Goal: Task Accomplishment & Management: Manage account settings

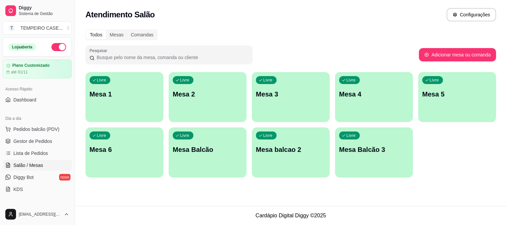
scroll to position [37, 0]
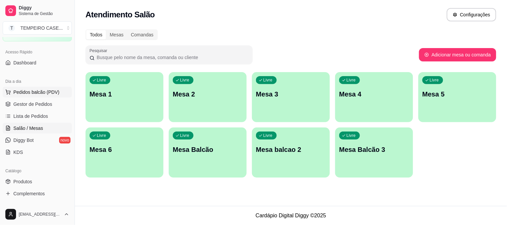
click at [40, 95] on span "Pedidos balcão (PDV)" at bounding box center [36, 92] width 46 height 7
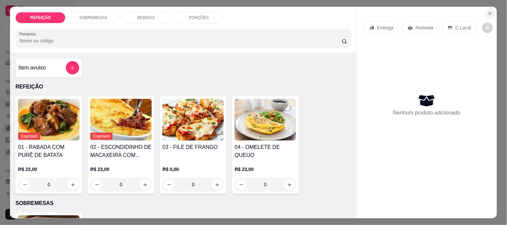
click at [485, 14] on button "Close" at bounding box center [490, 13] width 11 height 11
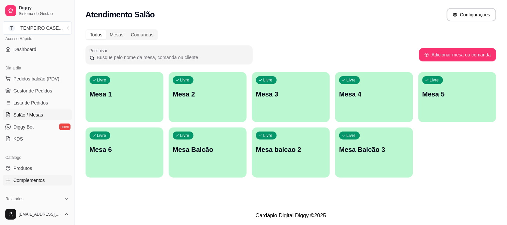
scroll to position [74, 0]
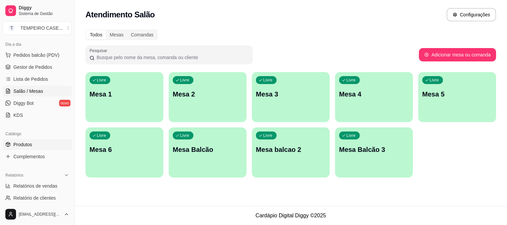
click at [35, 142] on link "Produtos" at bounding box center [37, 144] width 69 height 11
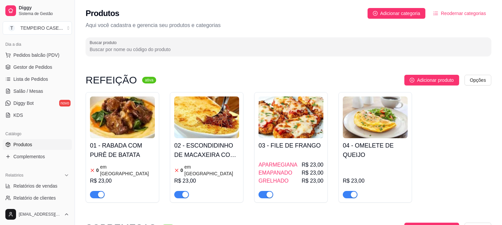
click at [141, 145] on h4 "01 - RABADA COM PURÊ DE BATATA" at bounding box center [122, 150] width 65 height 19
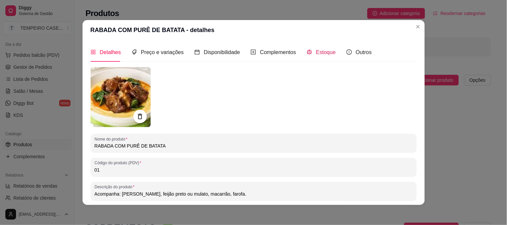
click at [316, 56] on div "Estoque" at bounding box center [321, 52] width 29 height 8
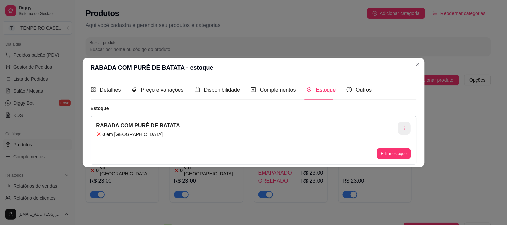
click at [405, 123] on button "button" at bounding box center [404, 128] width 13 height 13
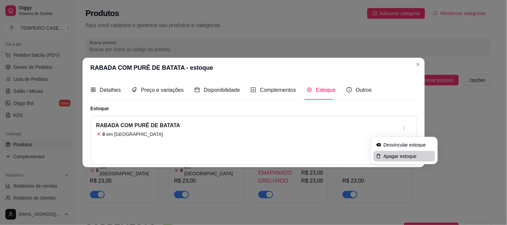
click at [390, 160] on li "Apagar estoque" at bounding box center [405, 156] width 62 height 11
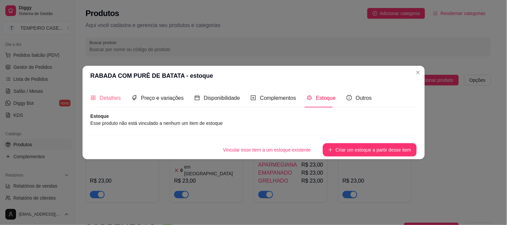
click at [106, 90] on div "Detalhes" at bounding box center [106, 98] width 30 height 19
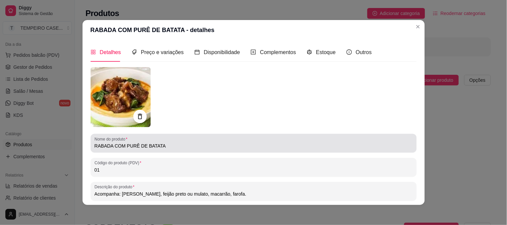
click at [133, 149] on input "RABADA COM PURÊ DE BATATA" at bounding box center [254, 146] width 318 height 7
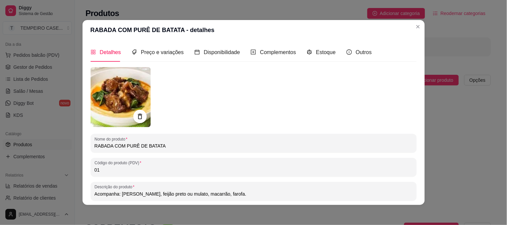
click at [148, 146] on input "RABADA COM PURÊ DE BATATA" at bounding box center [254, 146] width 318 height 7
type input "c"
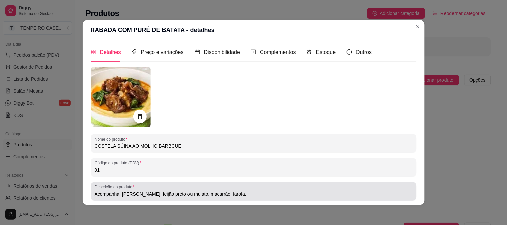
type input "COSTELA SÚINA AO MOLHO BARBCUE"
click at [263, 190] on div "Acompanha: [PERSON_NAME], feijão preto ou mulato, macarrão, farofa." at bounding box center [254, 191] width 318 height 13
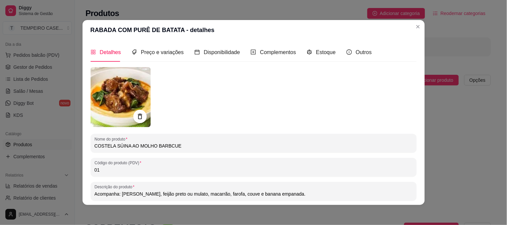
type input "Acompanha: [PERSON_NAME], feijão preto ou mulato, macarrão, farofa, couve e ban…"
click at [119, 96] on img at bounding box center [121, 97] width 60 height 60
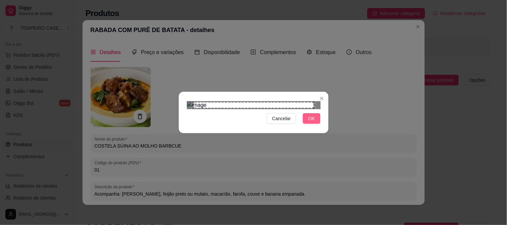
click at [308, 122] on span "OK" at bounding box center [311, 118] width 7 height 7
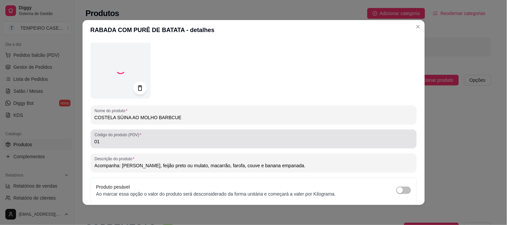
scroll to position [84, 0]
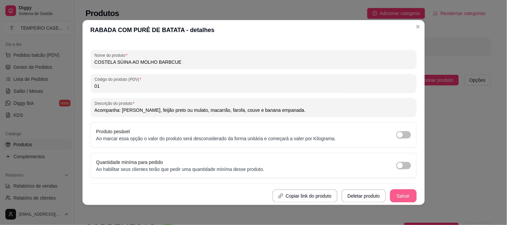
click at [393, 200] on button "Salvar" at bounding box center [403, 196] width 27 height 13
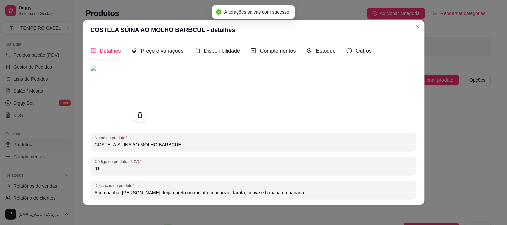
scroll to position [0, 0]
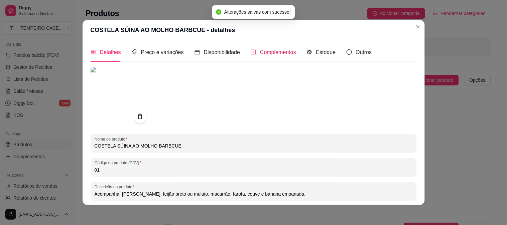
click at [288, 55] on span "Complementos" at bounding box center [278, 52] width 36 height 6
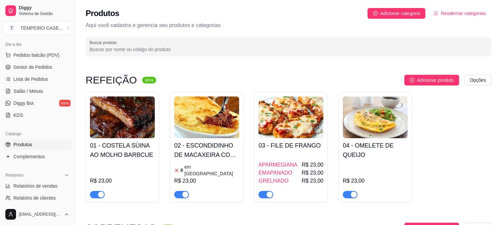
click at [185, 163] on div "0 em estoque R$ 23,00" at bounding box center [206, 181] width 65 height 36
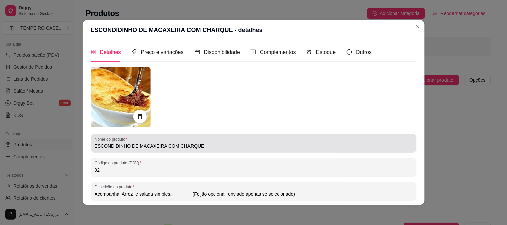
click at [151, 151] on div "Nome do produto ESCONDIDINHO DE MACAXEIRA COM CHARQUE" at bounding box center [254, 143] width 326 height 19
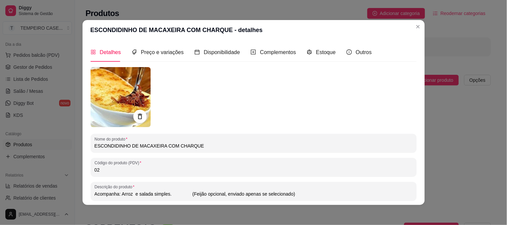
click at [142, 151] on div "Nome do produto ESCONDIDINHO DE MACAXEIRA COM CHARQUE" at bounding box center [254, 143] width 326 height 19
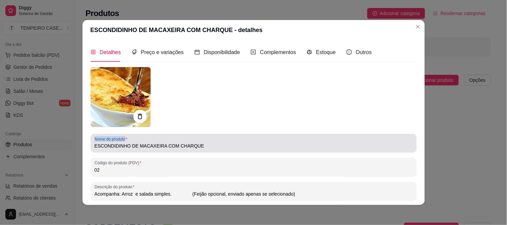
click at [142, 151] on div "Nome do produto ESCONDIDINHO DE MACAXEIRA COM CHARQUE" at bounding box center [254, 143] width 326 height 19
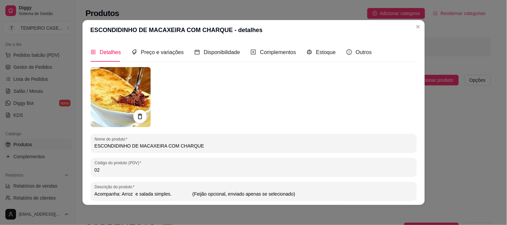
click at [145, 147] on input "ESCONDIDINHO DE MACAXEIRA COM CHARQUE" at bounding box center [254, 146] width 318 height 7
type input "e"
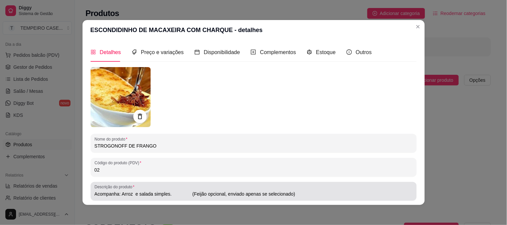
type input "STROGONOFF DE FRANGO"
click at [141, 198] on div "Descrição do produto Acompanha: Arroz e salada simples. (Feijão opcional, envia…" at bounding box center [254, 191] width 326 height 19
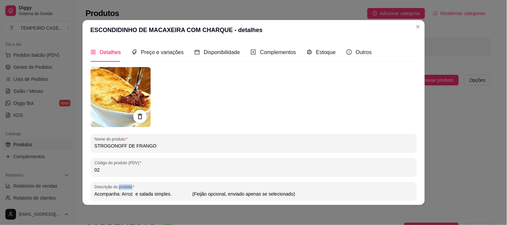
click at [141, 198] on div "Descrição do produto Acompanha: Arroz e salada simples. (Feijão opcional, envia…" at bounding box center [254, 191] width 326 height 19
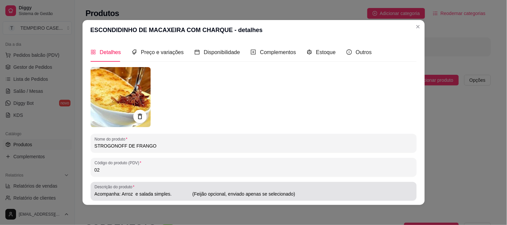
click at [152, 190] on div "Acompanha: Arroz e salada simples. (Feijão opcional, enviado apenas se selecion…" at bounding box center [254, 191] width 318 height 13
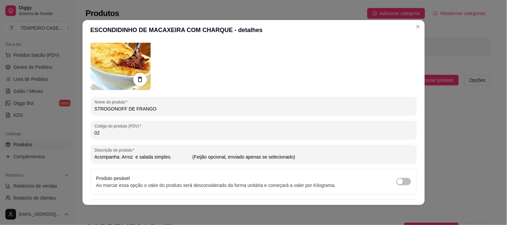
scroll to position [45, 0]
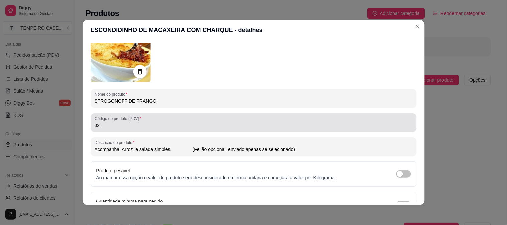
drag, startPoint x: 167, startPoint y: 197, endPoint x: 137, endPoint y: 126, distance: 76.1
click at [137, 126] on div "Nome do produto STROGONOFF DE FRANGO Código do produto (PDV) 02 Descrição do pr…" at bounding box center [254, 132] width 326 height 220
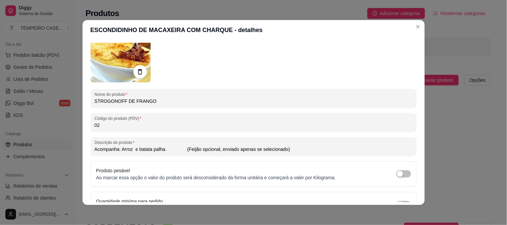
type input "Acompanha: Arroz e batata palha. (Feijão opcional, enviado apenas se selecionad…"
click at [119, 69] on img at bounding box center [121, 52] width 60 height 60
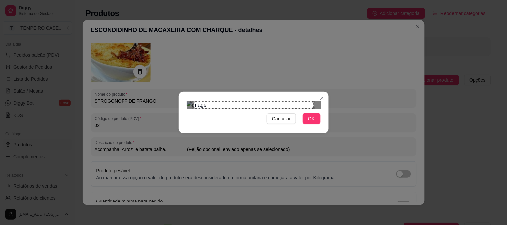
click at [303, 124] on div "Cancelar OK" at bounding box center [254, 118] width 134 height 11
click at [308, 124] on button "OK" at bounding box center [311, 118] width 17 height 11
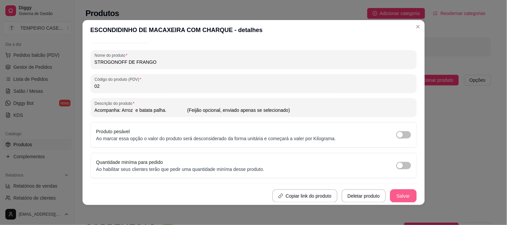
click at [398, 197] on button "Salvar" at bounding box center [403, 196] width 27 height 13
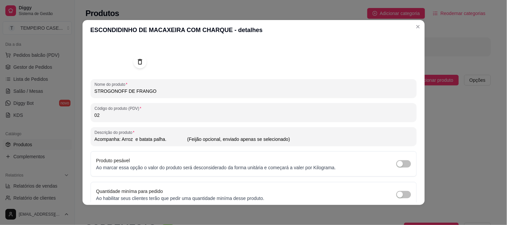
scroll to position [0, 0]
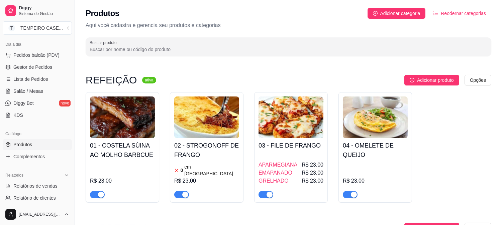
click at [205, 153] on h4 "02 - STROGONOFF DE FRANGO" at bounding box center [206, 150] width 65 height 19
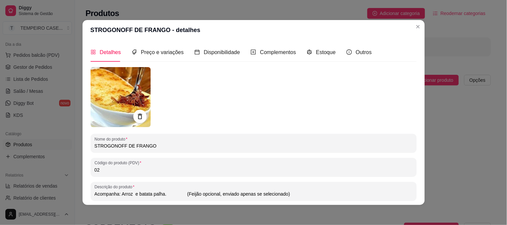
click at [108, 86] on img at bounding box center [121, 97] width 60 height 60
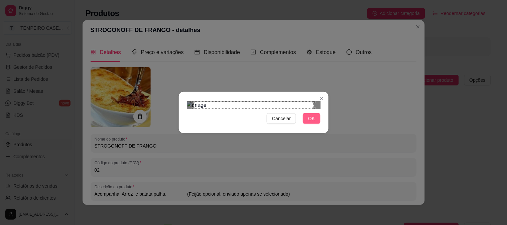
click at [306, 124] on button "OK" at bounding box center [311, 118] width 17 height 11
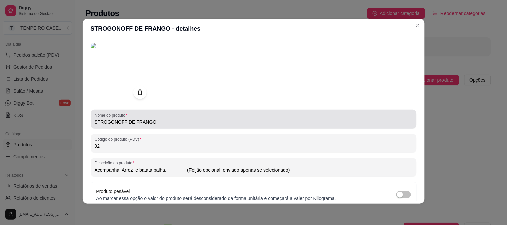
scroll to position [84, 0]
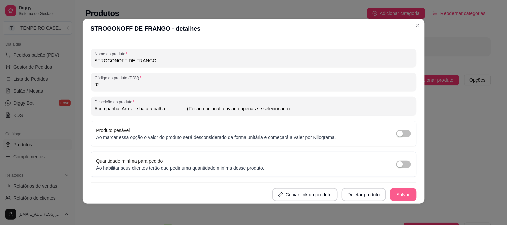
click at [392, 191] on button "Salvar" at bounding box center [403, 194] width 27 height 13
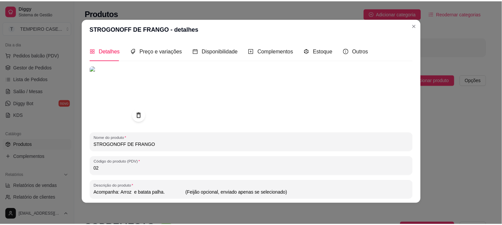
scroll to position [0, 0]
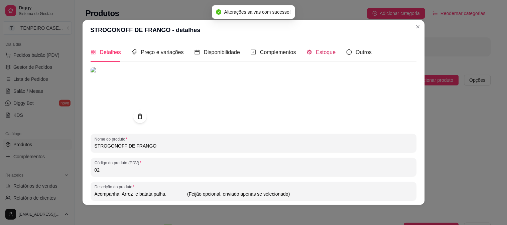
click at [321, 51] on span "Estoque" at bounding box center [326, 52] width 20 height 6
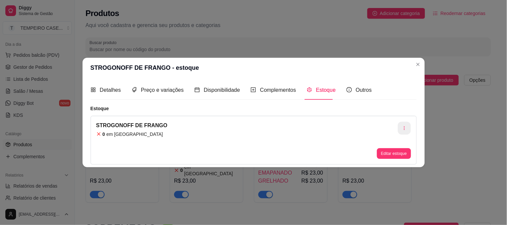
click at [403, 123] on button "button" at bounding box center [404, 128] width 13 height 13
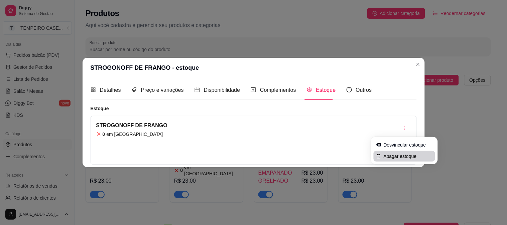
click at [384, 160] on li "Apagar estoque" at bounding box center [405, 156] width 62 height 11
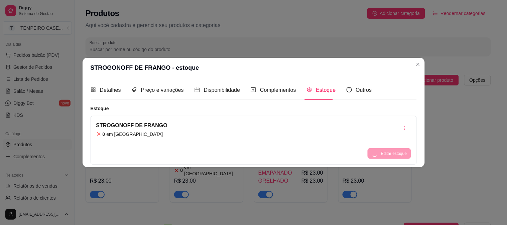
click at [383, 156] on div "Editar estoque" at bounding box center [389, 153] width 43 height 11
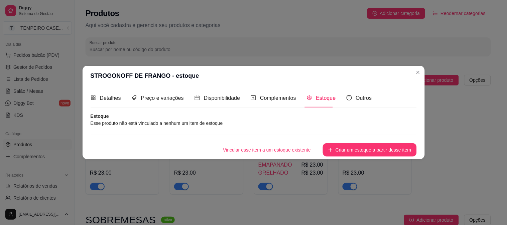
click at [416, 78] on header "STROGONOFF DE FRANGO - estoque" at bounding box center [254, 76] width 342 height 20
